Goal: Find specific page/section: Find specific page/section

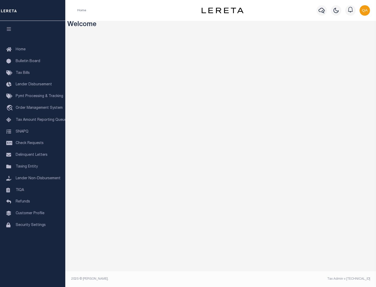
click at [33, 143] on span "Check Requests" at bounding box center [30, 144] width 28 height 4
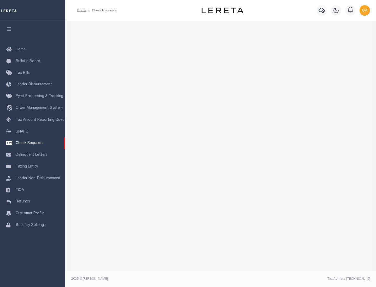
select select "50"
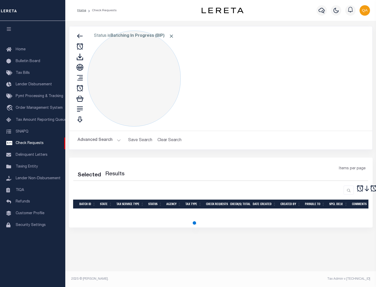
select select "50"
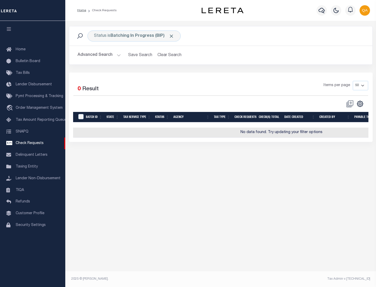
click at [172, 36] on span "Click to Remove" at bounding box center [171, 35] width 5 height 5
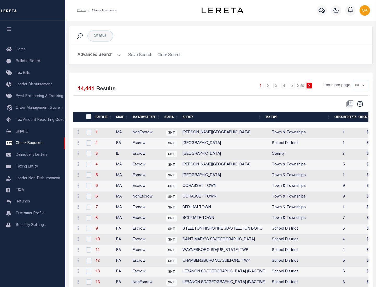
scroll to position [252, 0]
